Goal: Navigation & Orientation: Find specific page/section

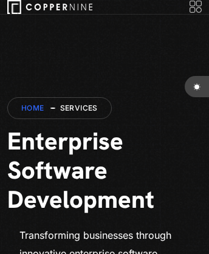
click at [33, 108] on link "Home" at bounding box center [32, 107] width 23 height 9
